Goal: Task Accomplishment & Management: Use online tool/utility

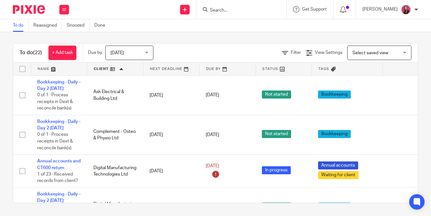
click at [215, 14] on div at bounding box center [242, 9] width 90 height 19
click at [216, 9] on input "Search" at bounding box center [238, 11] width 58 height 6
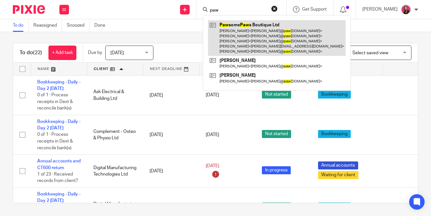
type input "paw"
click at [251, 44] on link at bounding box center [277, 38] width 138 height 36
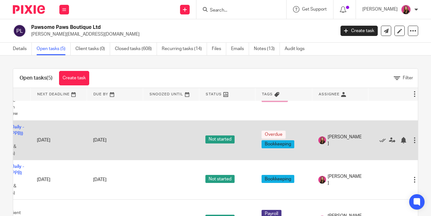
scroll to position [33, 45]
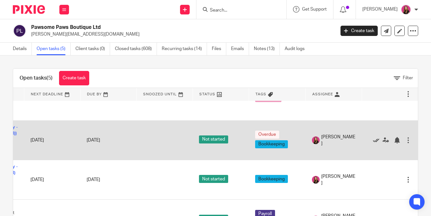
click at [378, 144] on icon at bounding box center [376, 140] width 6 height 6
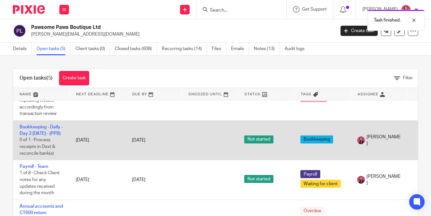
scroll to position [52, 0]
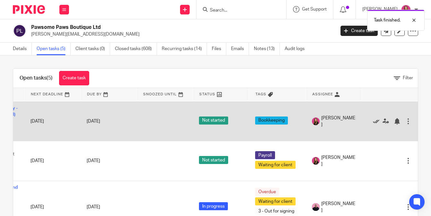
click at [378, 125] on icon at bounding box center [376, 121] width 6 height 6
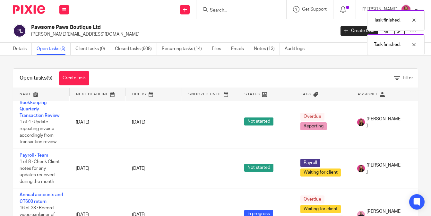
scroll to position [22, 0]
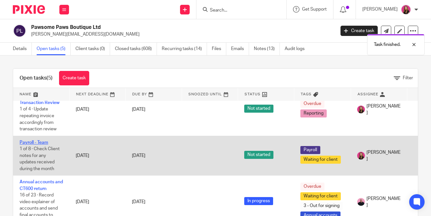
click at [41, 140] on link "Payroll - Team" at bounding box center [34, 142] width 29 height 4
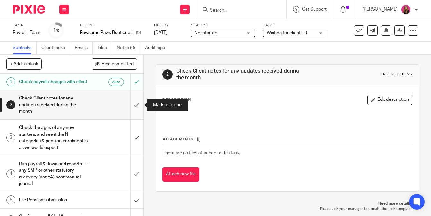
click at [138, 105] on input "submit" at bounding box center [72, 104] width 144 height 29
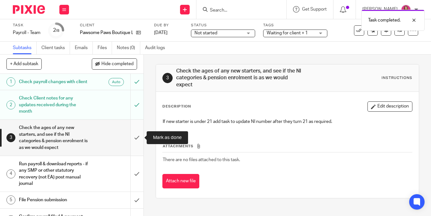
click at [138, 130] on input "submit" at bounding box center [72, 138] width 144 height 36
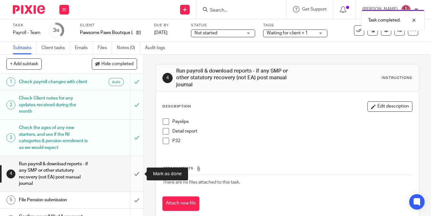
click at [130, 167] on input "submit" at bounding box center [72, 174] width 144 height 36
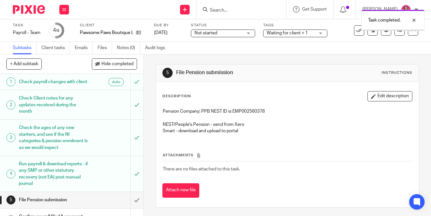
scroll to position [68, 0]
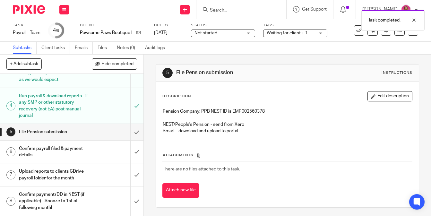
click at [96, 178] on div "Upload reports to clients GDrive payroll folder for the month" at bounding box center [71, 175] width 105 height 16
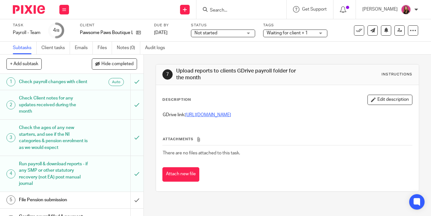
click at [231, 114] on link "https://drive.google.com/drive/folders/1ecy6MSpUtlTB4NtNNCrB7NIOP95UBwFR?usp=dr…" at bounding box center [208, 115] width 46 height 4
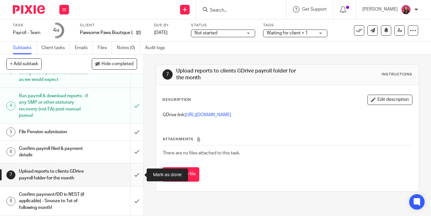
click at [137, 174] on input "submit" at bounding box center [72, 174] width 144 height 23
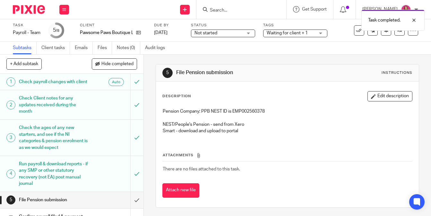
scroll to position [68, 0]
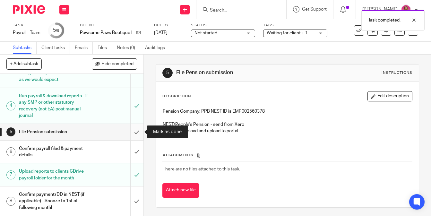
click at [136, 134] on input "submit" at bounding box center [72, 132] width 144 height 16
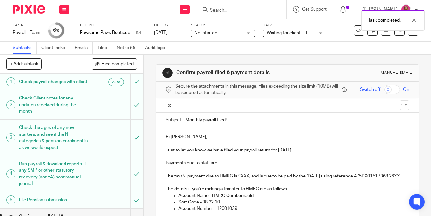
scroll to position [32, 0]
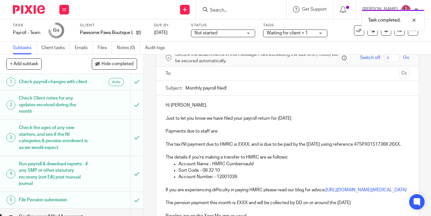
click at [246, 137] on p "The tax/NI payment due to HMRC is £XXX, and is due to be paid by the 22nd Octob…" at bounding box center [288, 141] width 244 height 13
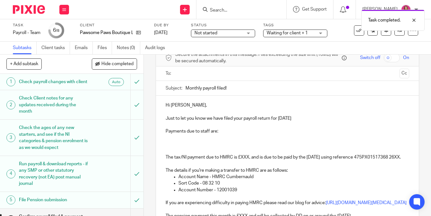
click at [220, 139] on p at bounding box center [288, 138] width 244 height 6
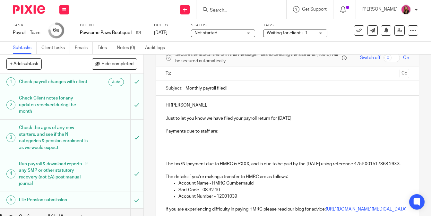
paste div
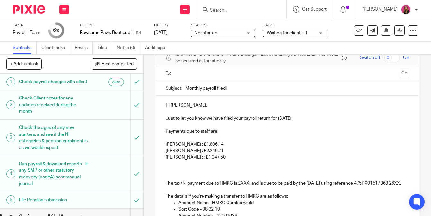
click at [182, 155] on p "Jason : : £1,047.50" at bounding box center [288, 157] width 244 height 6
click at [200, 159] on p "Jason : £1,047.50" at bounding box center [288, 157] width 244 height 6
click at [187, 168] on p at bounding box center [288, 170] width 244 height 6
click at [186, 162] on p at bounding box center [288, 164] width 244 height 6
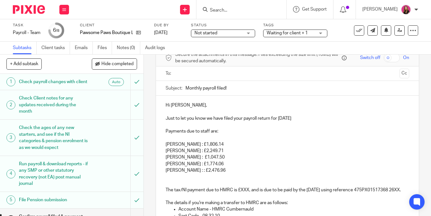
click at [187, 169] on p "Richard : : £2,476.96" at bounding box center [288, 170] width 244 height 6
click at [216, 169] on p "Richard : £2,476.96" at bounding box center [288, 170] width 244 height 6
click at [206, 179] on p at bounding box center [288, 177] width 244 height 6
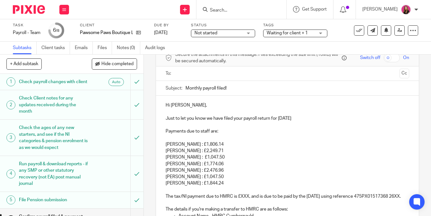
click at [263, 73] on input "text" at bounding box center [287, 73] width 219 height 7
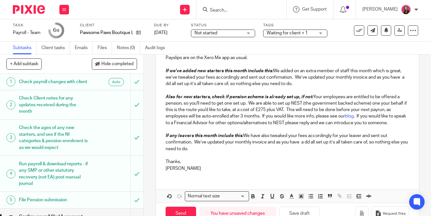
scroll to position [275, 0]
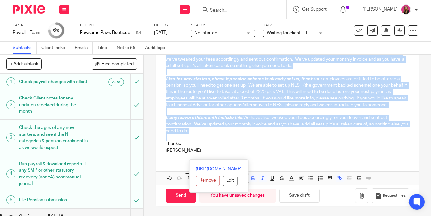
drag, startPoint x: 207, startPoint y: 140, endPoint x: 165, endPoint y: 59, distance: 91.1
click at [165, 59] on div "Hi Jay, Just to let you know we have filed your payroll return for September 20…" at bounding box center [287, 12] width 263 height 291
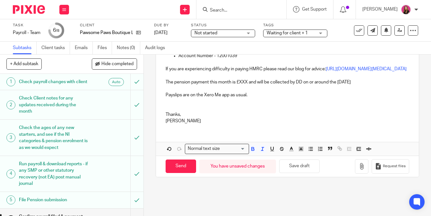
scroll to position [204, 0]
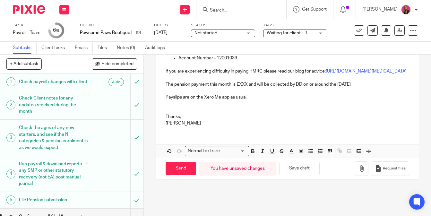
click at [248, 88] on p "The pension payment this month is £XXX and will be collected by DD on or around…" at bounding box center [288, 84] width 244 height 6
click at [389, 88] on p "The pension payment this month is £716.86 and will be collected by DD on or aro…" at bounding box center [288, 84] width 244 height 6
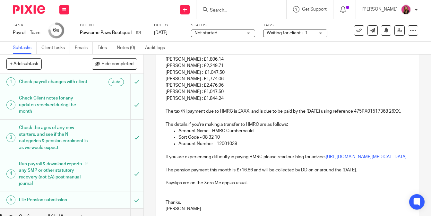
scroll to position [117, 0]
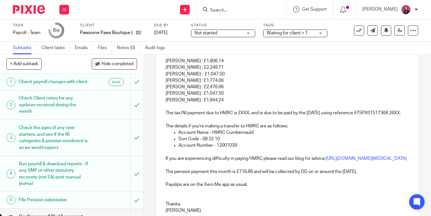
click at [212, 117] on p "The tax/NI payment due to HMRC is £XXX, and is due to be paid by the 22nd Octob…" at bounding box center [288, 109] width 244 height 13
click at [250, 113] on p "The tax/NI payment due to HMRC is £XXX, and is due to be paid by the 22nd Octob…" at bounding box center [288, 109] width 244 height 13
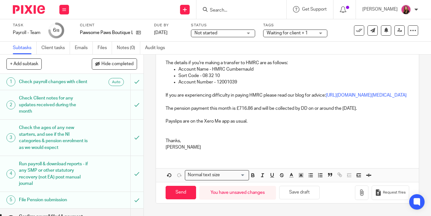
scroll to position [199, 0]
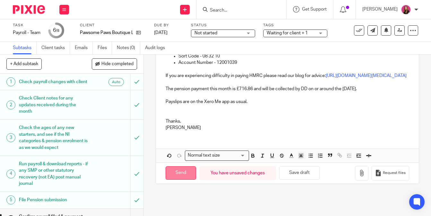
click at [184, 180] on input "Send" at bounding box center [181, 173] width 31 height 14
type input "Sent"
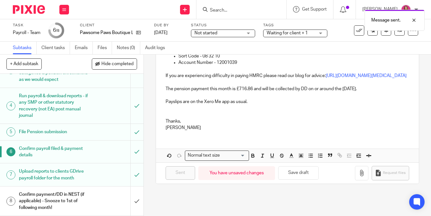
scroll to position [27, 0]
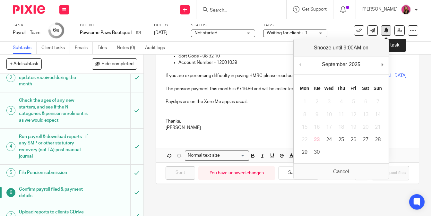
click at [389, 29] on button at bounding box center [386, 30] width 10 height 10
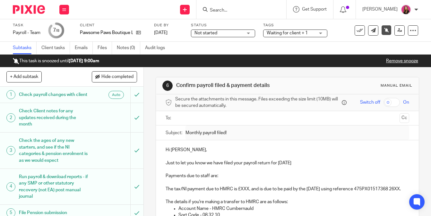
click at [33, 6] on img at bounding box center [29, 9] width 32 height 9
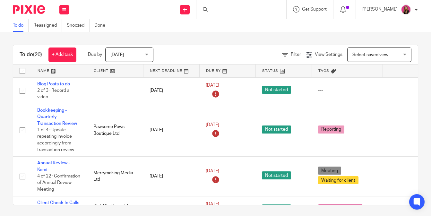
click at [112, 71] on link at bounding box center [115, 71] width 56 height 13
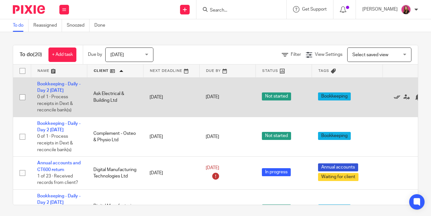
click at [397, 100] on icon at bounding box center [397, 97] width 6 height 6
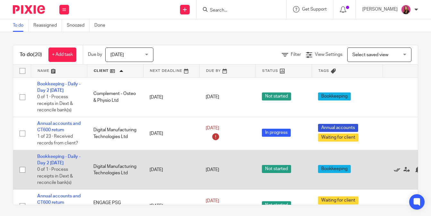
click at [396, 172] on icon at bounding box center [397, 170] width 6 height 6
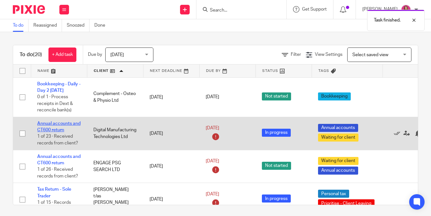
click at [62, 124] on link "Annual accounts and CT600 return" at bounding box center [58, 126] width 43 height 11
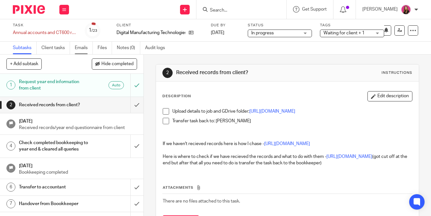
click at [77, 48] on link "Emails" at bounding box center [84, 48] width 18 height 13
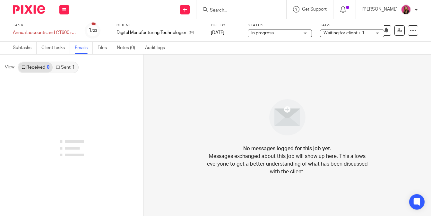
click at [65, 67] on link "Sent 1" at bounding box center [65, 67] width 25 height 10
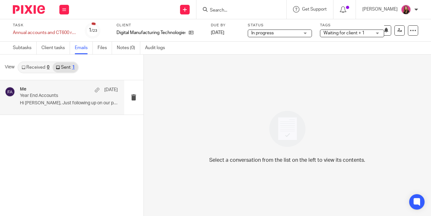
click at [70, 99] on div "Me [DATE] Year End Accounts Hi [PERSON_NAME], Just following up on our previous…" at bounding box center [69, 98] width 98 height 22
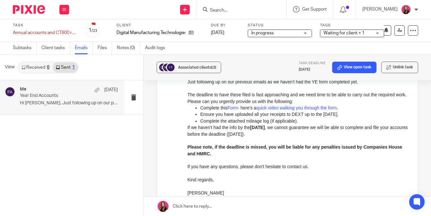
scroll to position [297, 0]
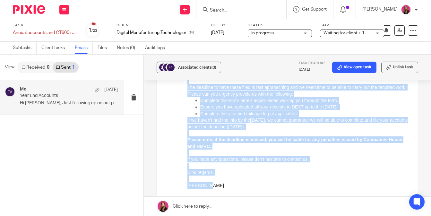
drag, startPoint x: 215, startPoint y: 192, endPoint x: 185, endPoint y: 76, distance: 119.0
click at [187, 76] on html "Hi Kevin, Just following up on our previous emails as we haven't had the YE for…" at bounding box center [297, 144] width 221 height 172
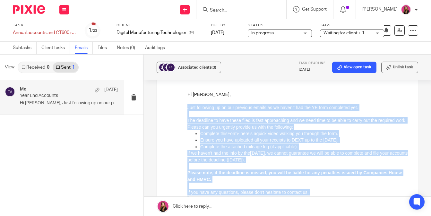
scroll to position [266, 0]
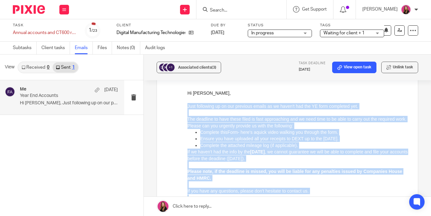
copy div "Just following up on our previous emails as we haven't had the YE form complete…"
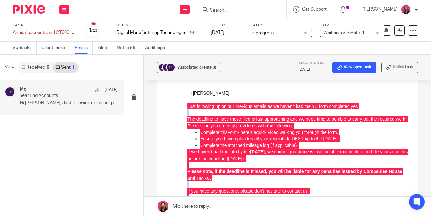
click at [191, 203] on link at bounding box center [287, 206] width 287 height 19
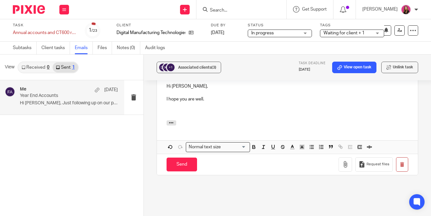
scroll to position [549, 0]
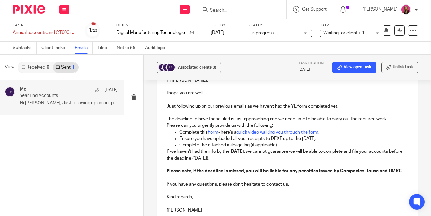
click at [366, 103] on p at bounding box center [288, 99] width 242 height 6
click at [360, 105] on p "Just following up on our previous emails as we haven't had the YE form complete…" at bounding box center [288, 106] width 242 height 6
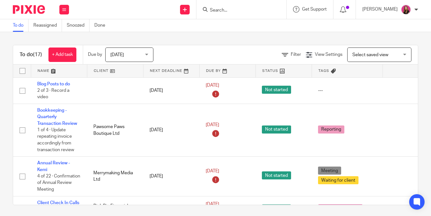
click at [241, 11] on input "Search" at bounding box center [238, 11] width 58 height 6
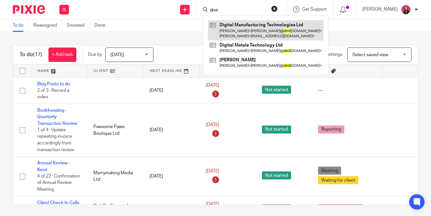
type input "dmt"
click at [235, 33] on link at bounding box center [266, 30] width 116 height 20
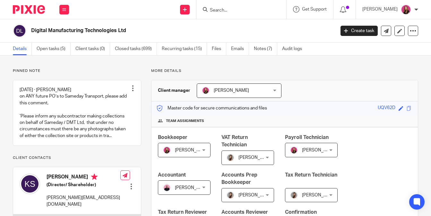
click at [49, 53] on link "Open tasks (5)" at bounding box center [54, 49] width 34 height 13
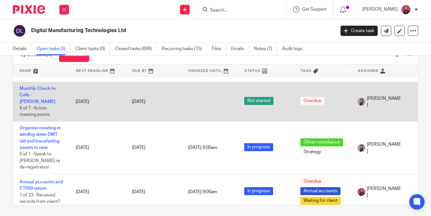
scroll to position [25, 0]
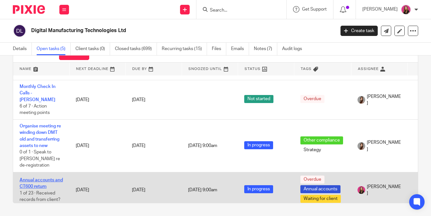
click at [46, 178] on link "Annual accounts and CT600 return" at bounding box center [41, 183] width 43 height 11
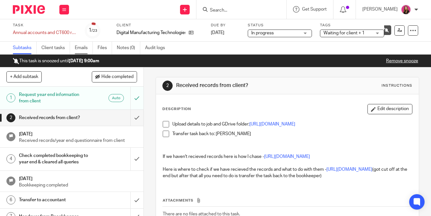
click at [86, 47] on link "Emails" at bounding box center [84, 48] width 18 height 13
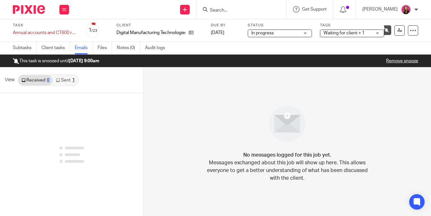
click at [73, 82] on div "1" at bounding box center [73, 80] width 3 height 4
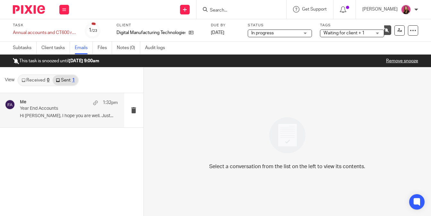
click at [69, 102] on div "Me 1:32pm" at bounding box center [69, 103] width 98 height 6
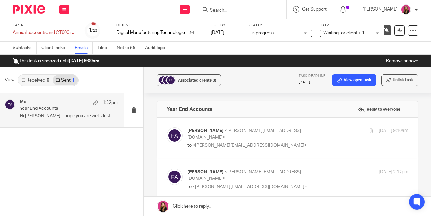
click at [39, 12] on img at bounding box center [29, 9] width 32 height 9
